Goal: Transaction & Acquisition: Download file/media

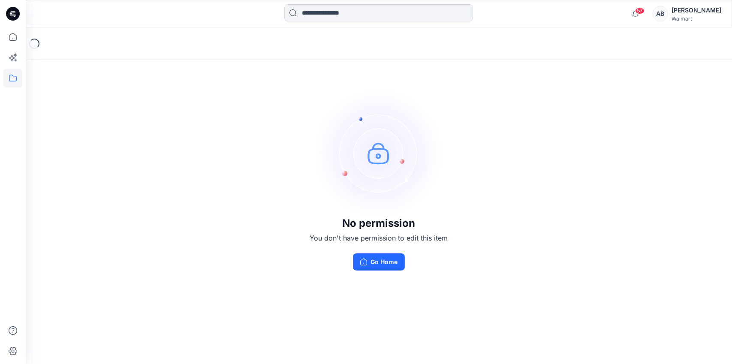
click at [12, 80] on icon at bounding box center [12, 78] width 19 height 19
click at [63, 63] on div at bounding box center [82, 66] width 98 height 17
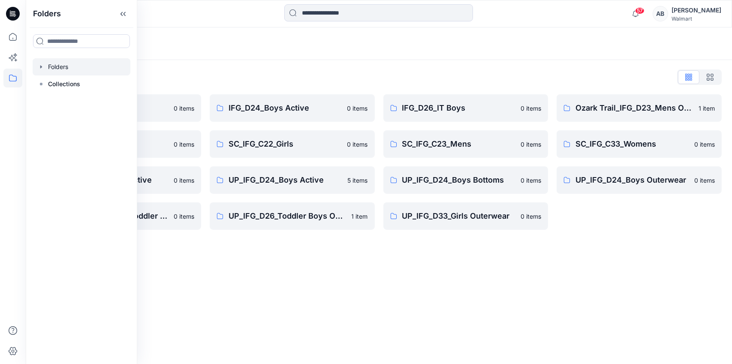
click at [369, 277] on div "Folders Folders List IFG_D23_Mens Active 0 items SC_IFG_C22_Boys 0 items UP_IFG…" at bounding box center [379, 195] width 706 height 337
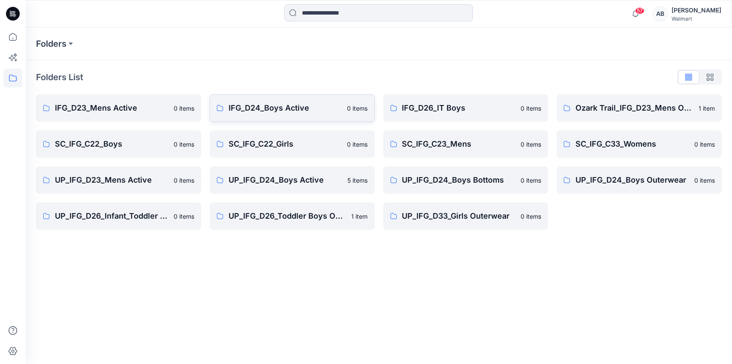
click at [229, 108] on p "IFG_D24_Boys Active" at bounding box center [286, 108] width 114 height 12
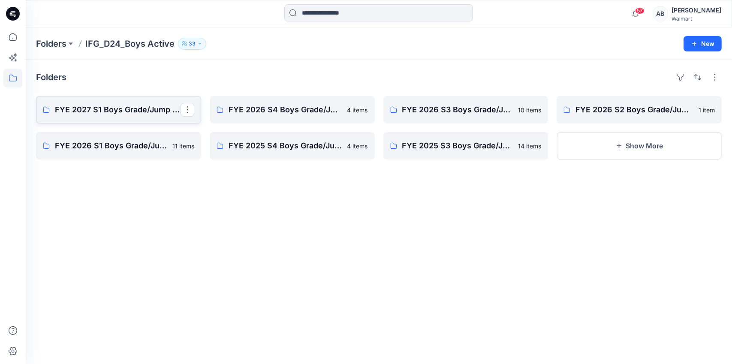
click at [114, 108] on p "FYE 2027 S1 Boys Grade/Jump size review - ASTM grades" at bounding box center [118, 110] width 126 height 12
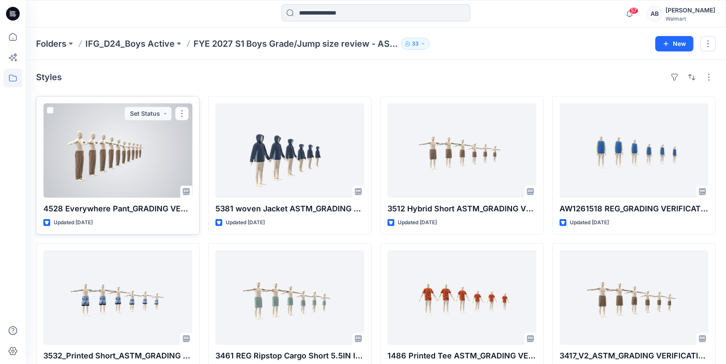
click at [121, 141] on div at bounding box center [117, 150] width 149 height 94
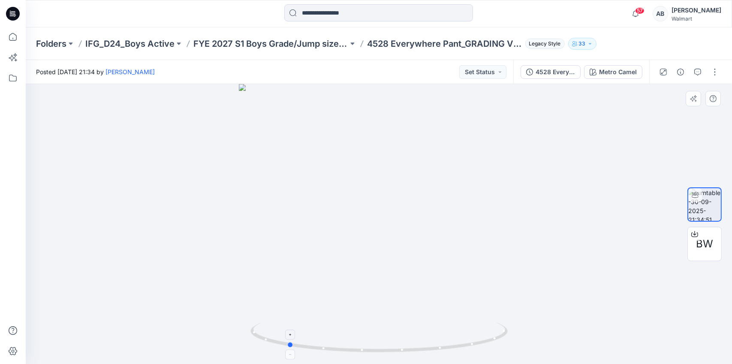
drag, startPoint x: 483, startPoint y: 339, endPoint x: 391, endPoint y: 340, distance: 91.8
click at [391, 340] on icon at bounding box center [381, 339] width 260 height 32
drag, startPoint x: 449, startPoint y: 253, endPoint x: 431, endPoint y: 202, distance: 54.1
click at [431, 202] on img at bounding box center [379, 152] width 462 height 423
drag, startPoint x: 597, startPoint y: 269, endPoint x: 537, endPoint y: 277, distance: 61.0
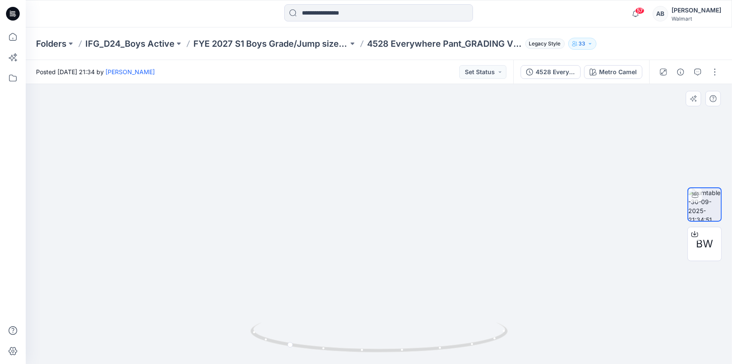
click at [537, 277] on img at bounding box center [379, 157] width 462 height 414
drag, startPoint x: 489, startPoint y: 338, endPoint x: 465, endPoint y: 347, distance: 26.3
click at [465, 347] on icon at bounding box center [381, 339] width 260 height 32
drag, startPoint x: 343, startPoint y: 323, endPoint x: 351, endPoint y: 303, distance: 21.2
drag, startPoint x: 352, startPoint y: 349, endPoint x: 258, endPoint y: 338, distance: 95.0
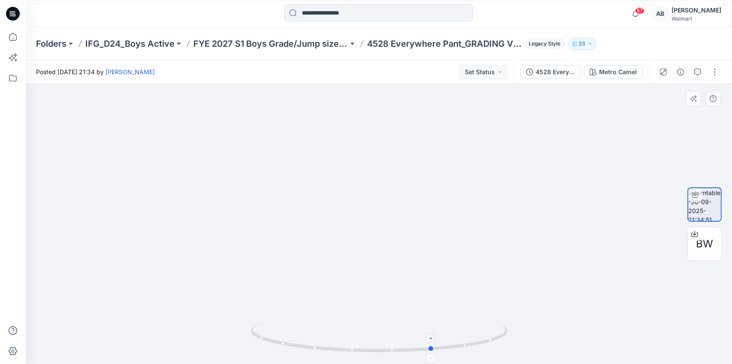
click at [258, 338] on icon at bounding box center [381, 339] width 260 height 32
drag, startPoint x: 449, startPoint y: 232, endPoint x: 425, endPoint y: 242, distance: 25.8
click at [425, 242] on img at bounding box center [379, 155] width 462 height 417
drag, startPoint x: 459, startPoint y: 347, endPoint x: 428, endPoint y: 347, distance: 30.9
click at [428, 347] on icon at bounding box center [381, 339] width 260 height 32
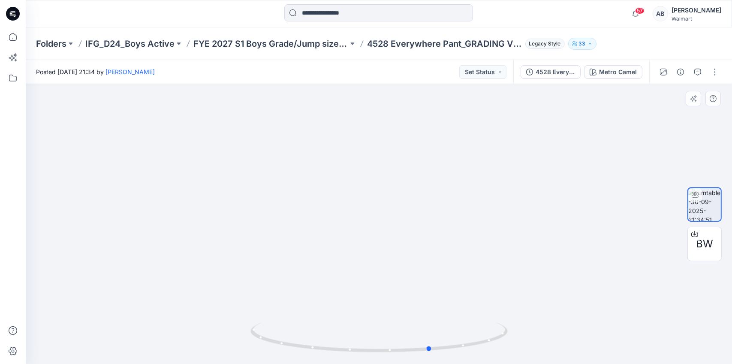
drag, startPoint x: 463, startPoint y: 347, endPoint x: 235, endPoint y: 321, distance: 228.9
click at [235, 321] on div at bounding box center [379, 224] width 706 height 280
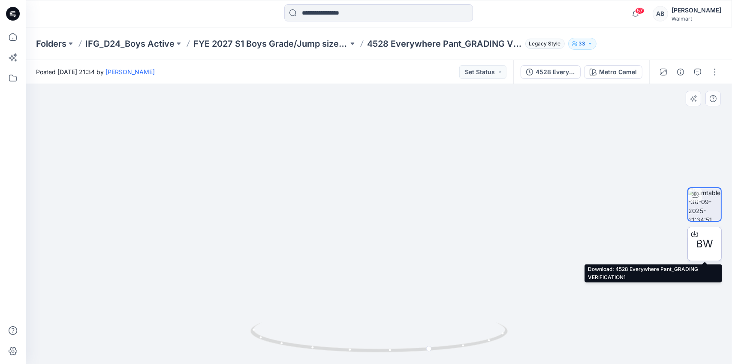
click at [696, 235] on icon at bounding box center [694, 234] width 7 height 7
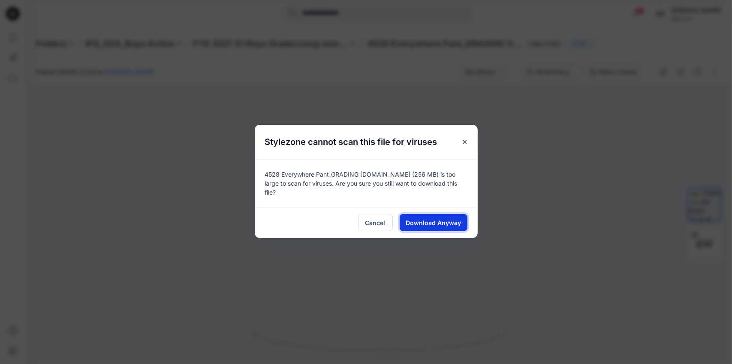
click at [424, 219] on span "Download Anyway" at bounding box center [433, 222] width 55 height 9
